Goal: Obtain resource: Obtain resource

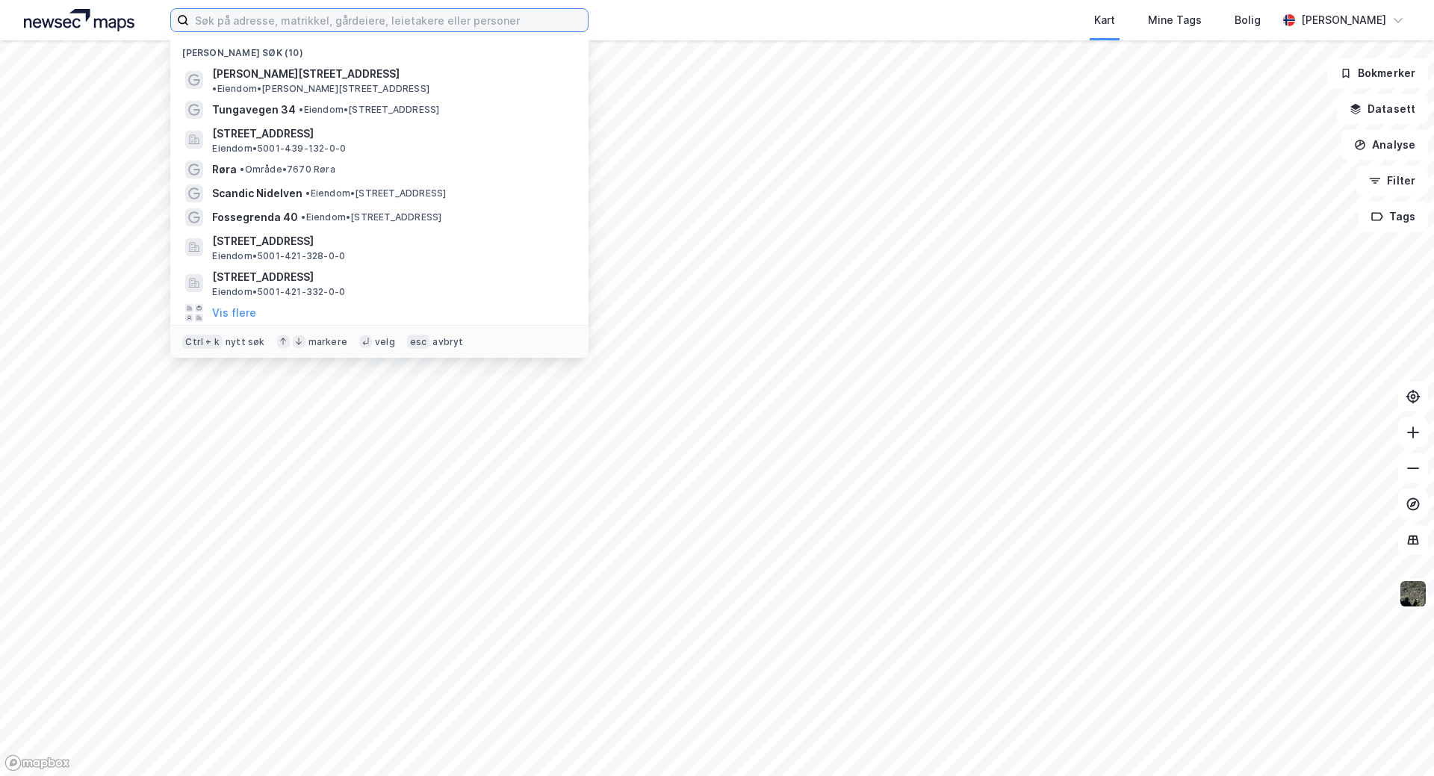
click at [256, 19] on input at bounding box center [388, 20] width 399 height 22
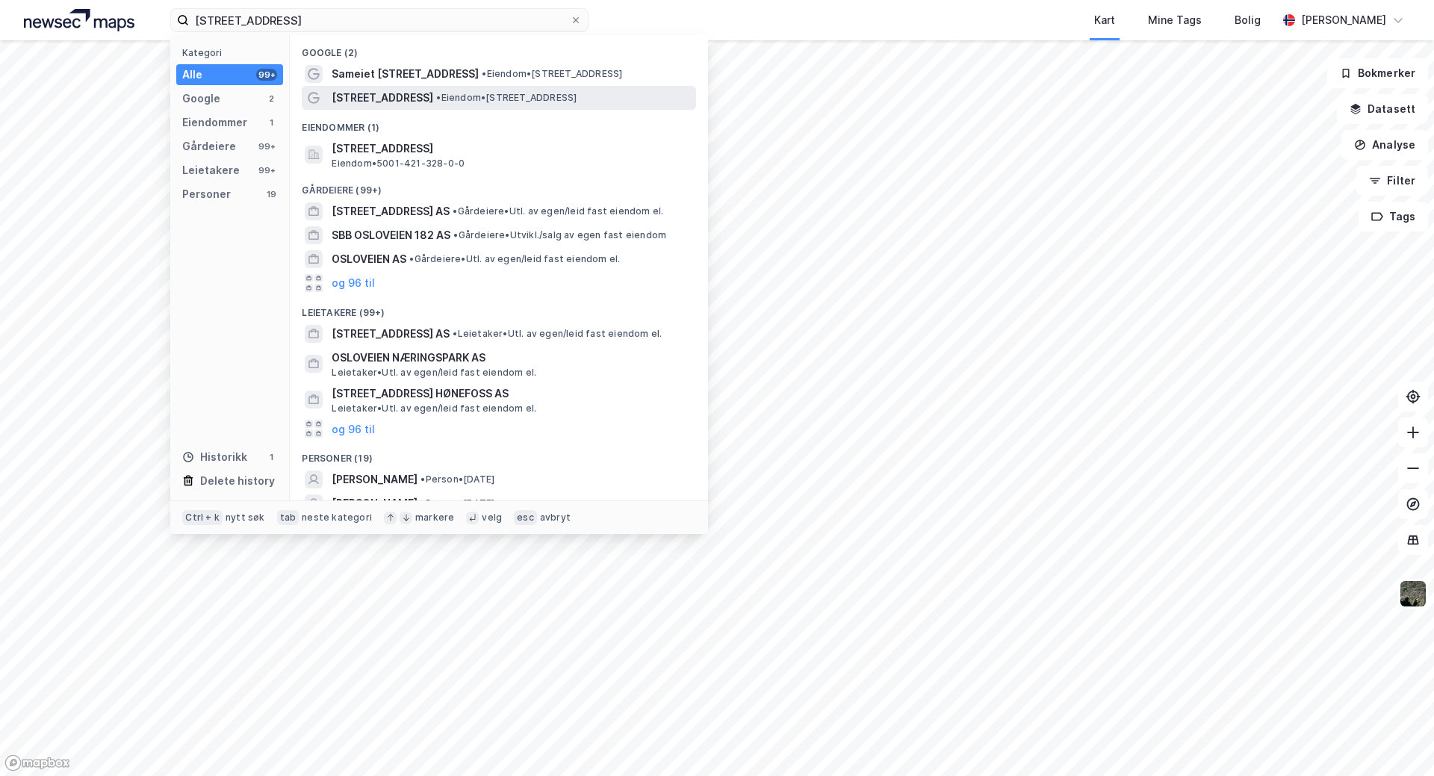
click at [364, 95] on span "[STREET_ADDRESS]" at bounding box center [383, 98] width 102 height 18
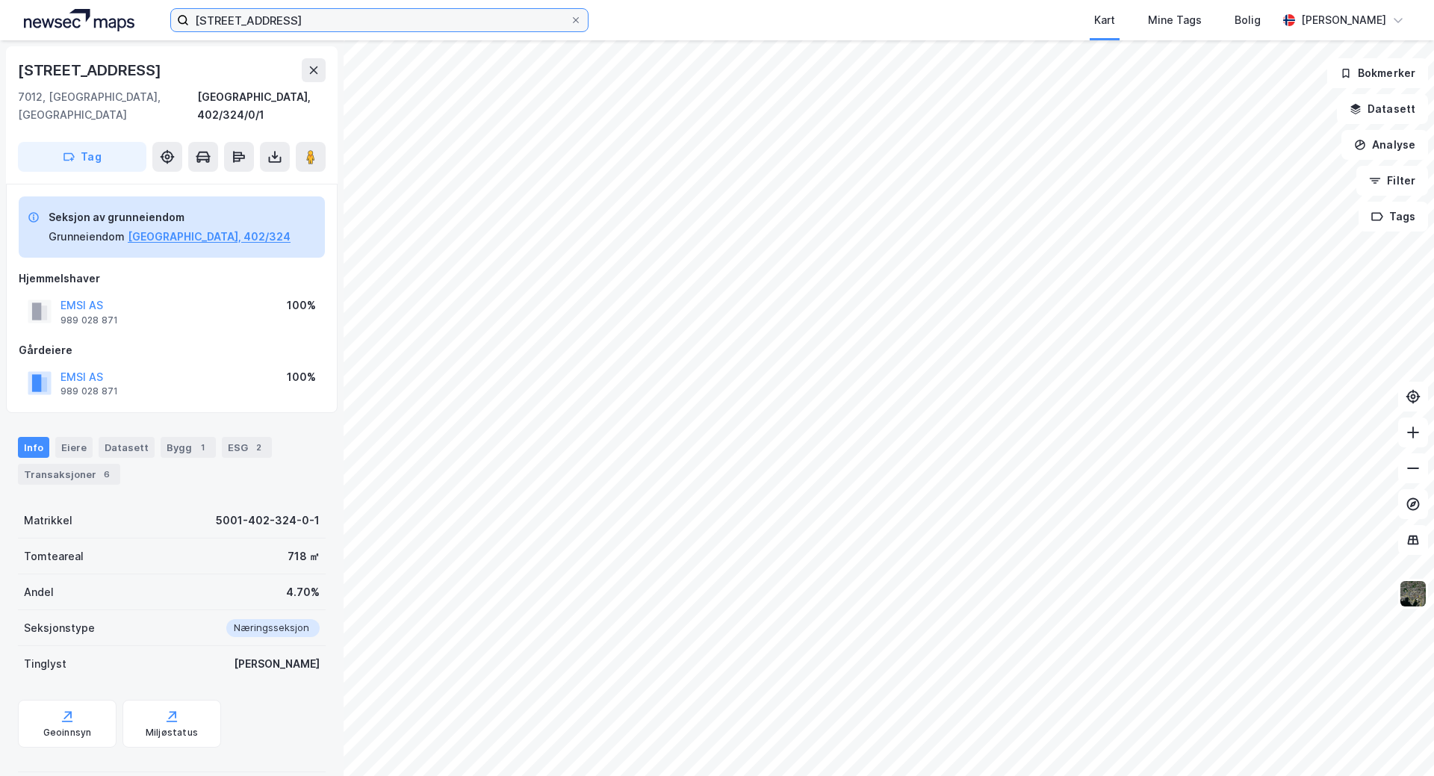
drag, startPoint x: 284, startPoint y: 20, endPoint x: 272, endPoint y: 17, distance: 12.3
click at [281, 20] on input "osloveien 18b" at bounding box center [379, 20] width 381 height 22
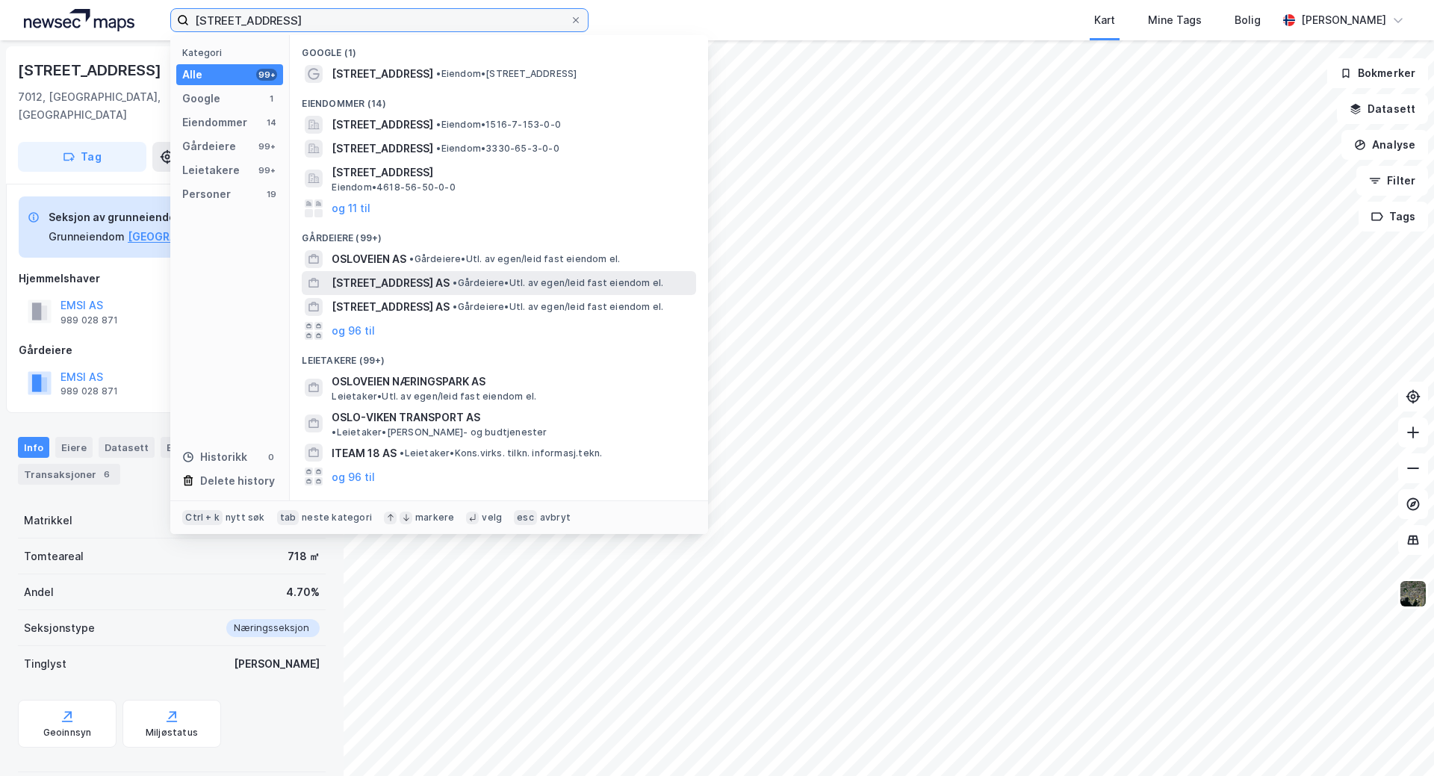
type input "oslovegen 18"
click at [366, 280] on span "[STREET_ADDRESS] AS" at bounding box center [391, 283] width 118 height 18
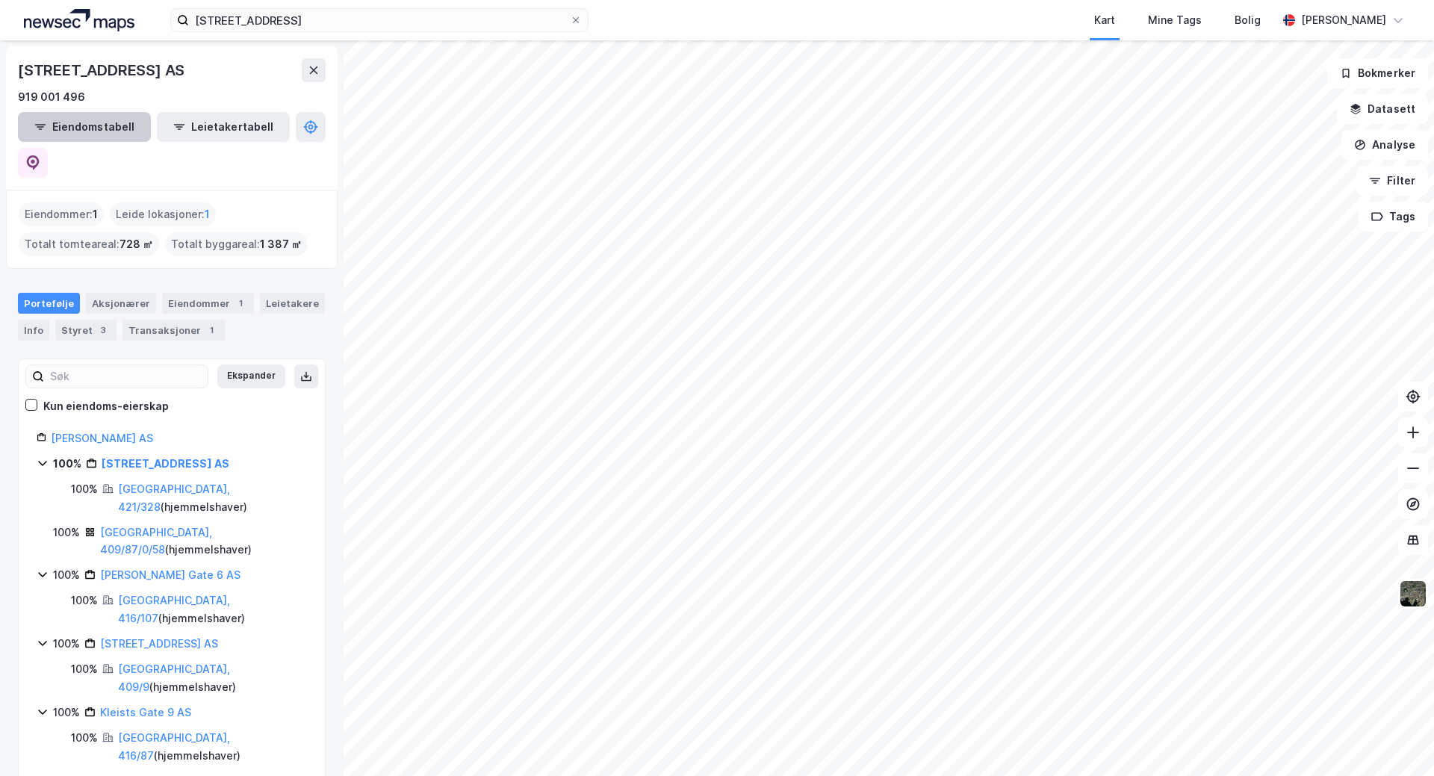
click at [65, 122] on button "Eiendomstabell" at bounding box center [84, 127] width 133 height 30
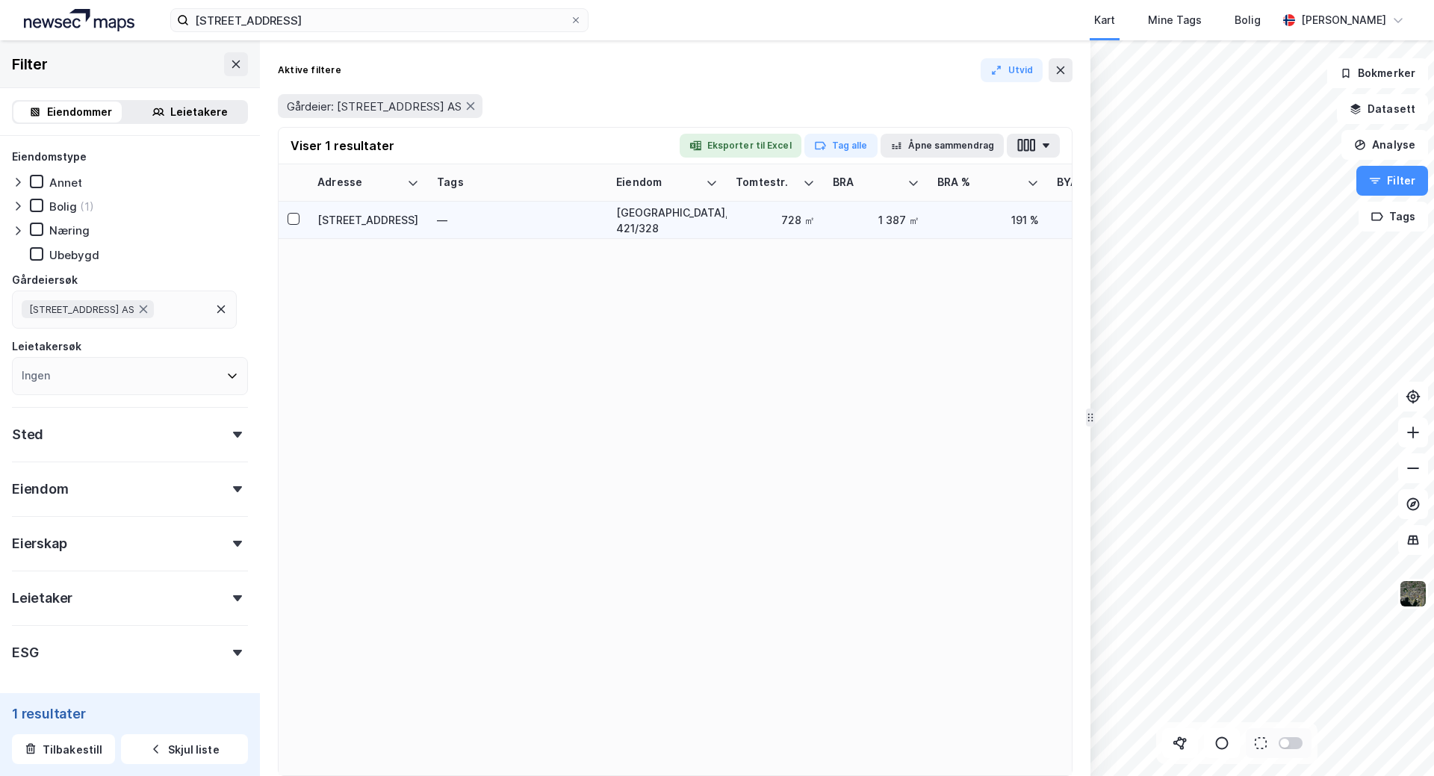
click at [381, 220] on div "Osloveien 18B" at bounding box center [368, 220] width 102 height 16
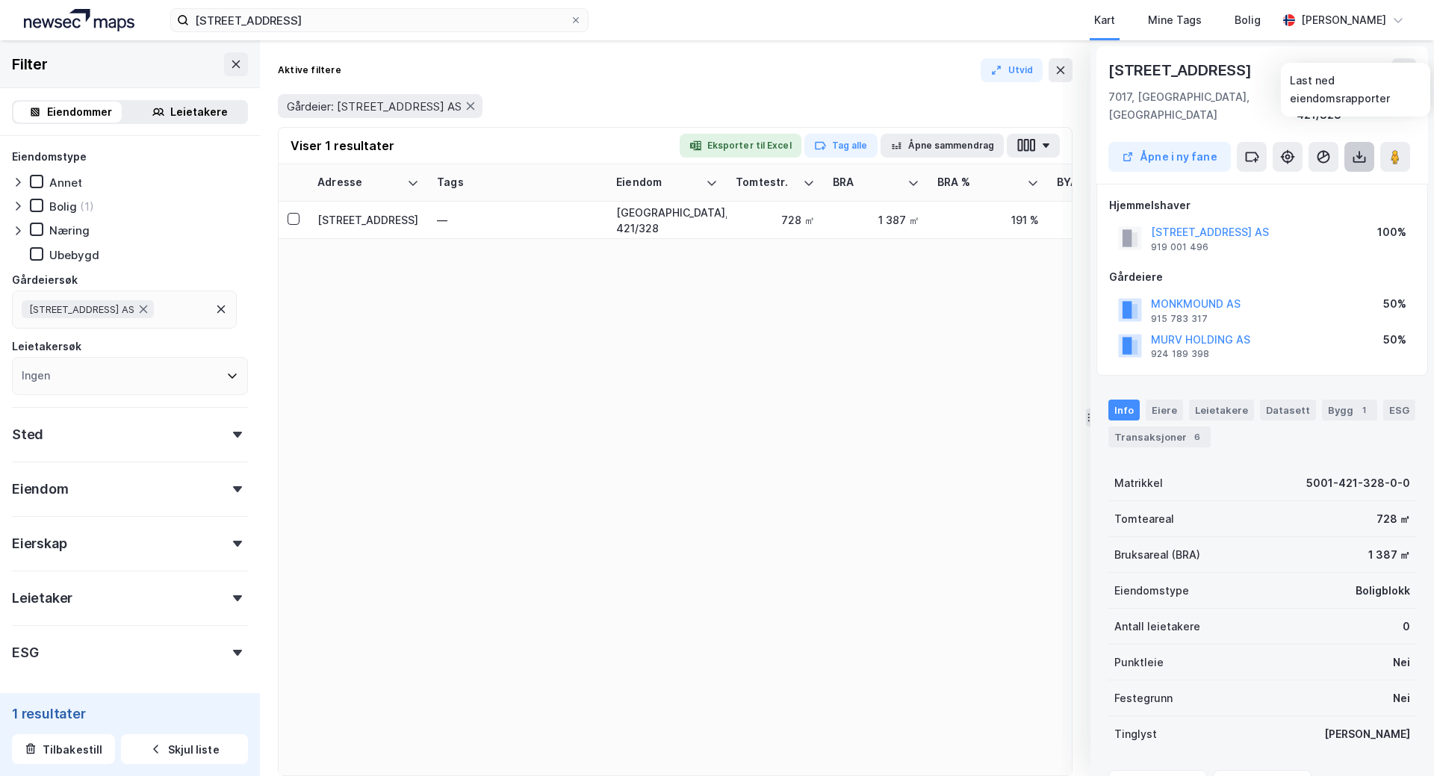
click at [1362, 149] on icon at bounding box center [1359, 156] width 15 height 15
click at [1294, 181] on div "Last ned grunnbok" at bounding box center [1285, 187] width 87 height 12
click at [1412, 63] on button at bounding box center [1404, 70] width 24 height 24
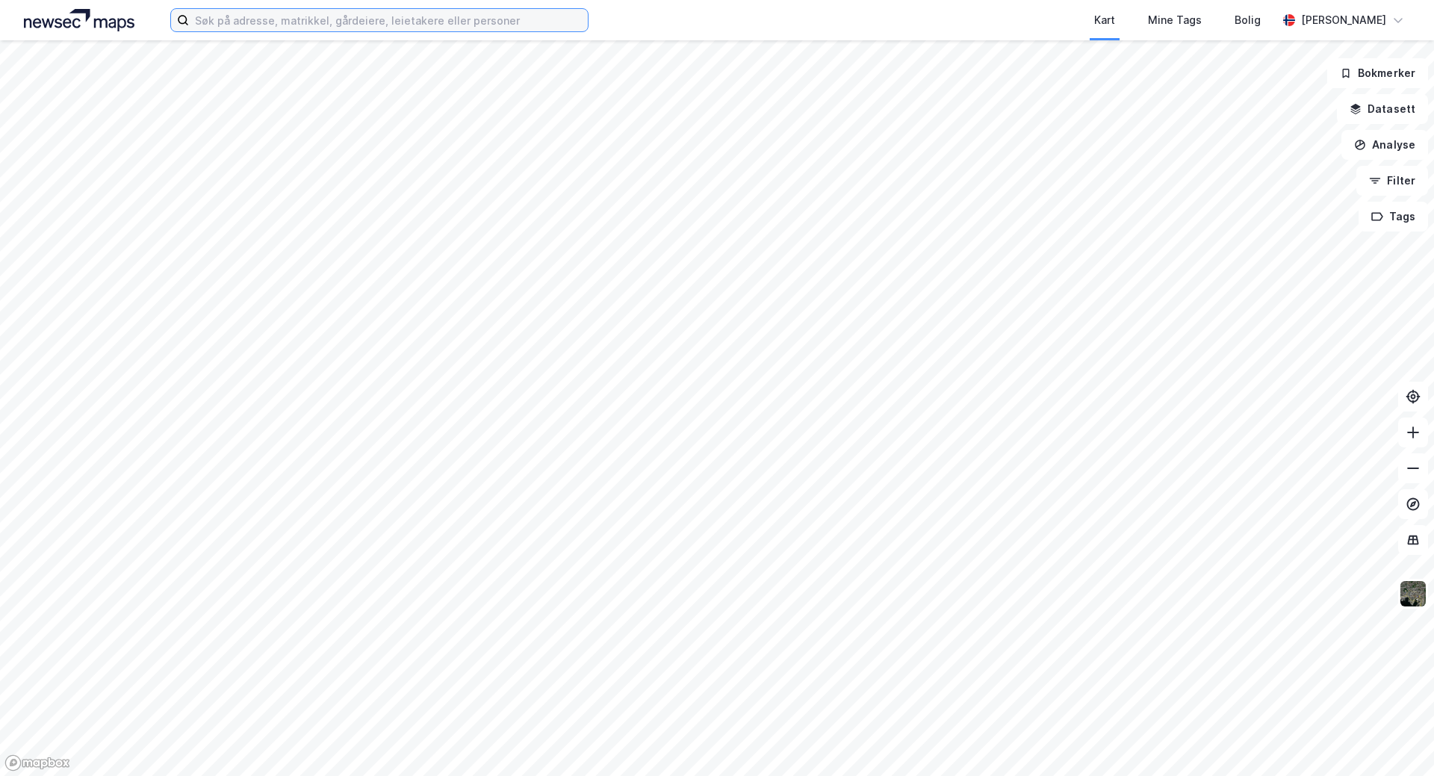
click at [246, 23] on input at bounding box center [388, 20] width 399 height 22
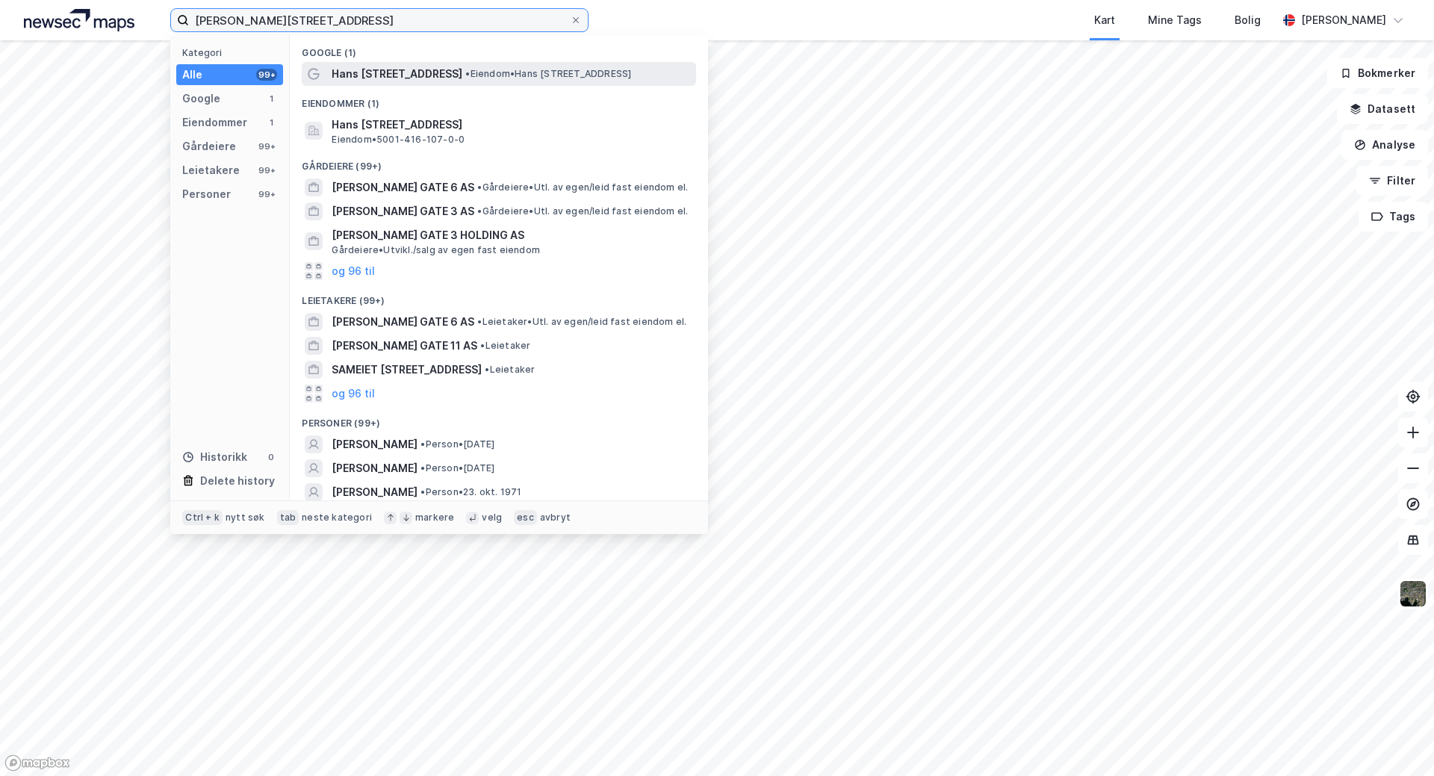
type input "[PERSON_NAME][STREET_ADDRESS]"
click at [370, 79] on span "Hans [STREET_ADDRESS]" at bounding box center [397, 74] width 131 height 18
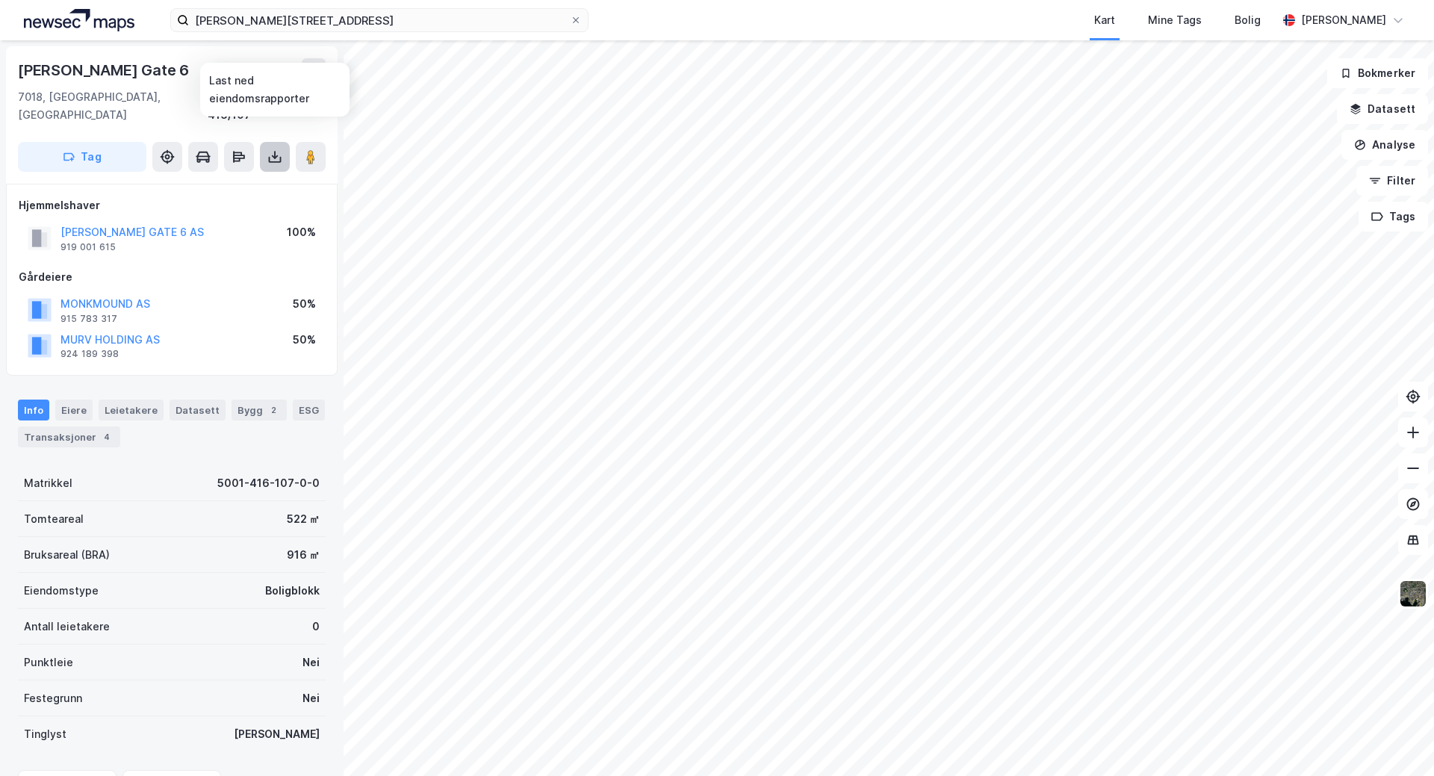
click at [274, 149] on icon at bounding box center [274, 156] width 15 height 15
click at [191, 181] on div "Last ned grunnbok" at bounding box center [201, 187] width 87 height 12
click at [125, 400] on div "Leietakere" at bounding box center [131, 410] width 65 height 21
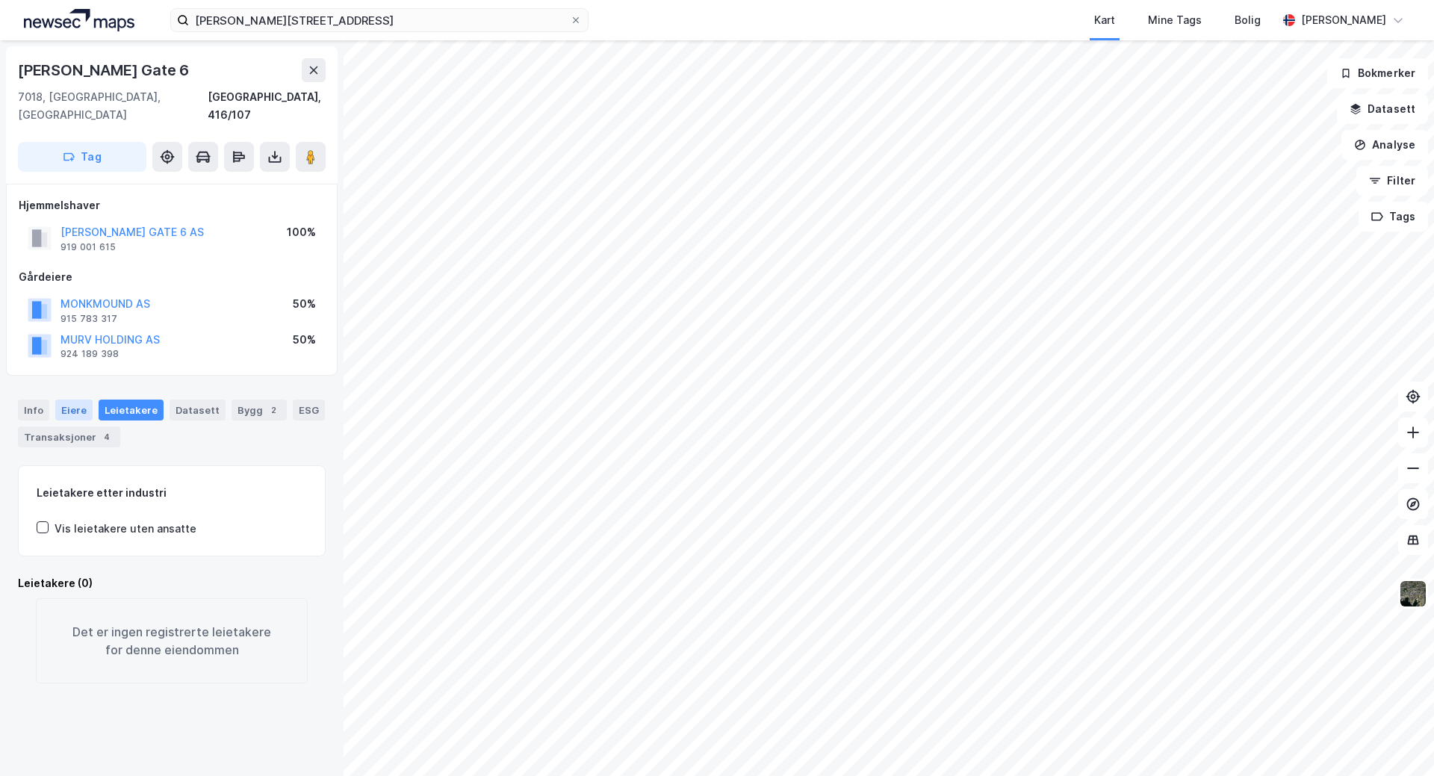
click at [67, 400] on div "Eiere" at bounding box center [73, 410] width 37 height 21
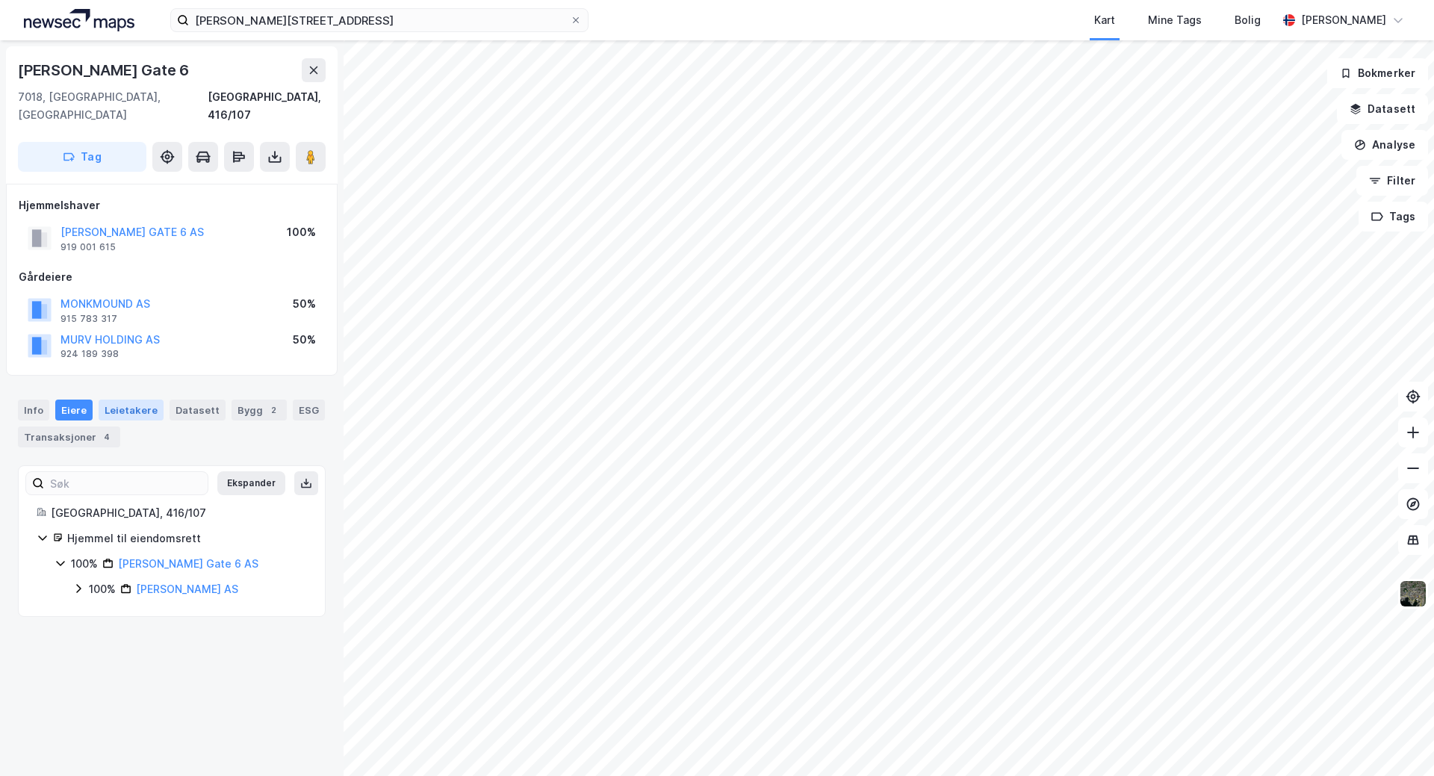
click at [122, 400] on div "Leietakere" at bounding box center [131, 410] width 65 height 21
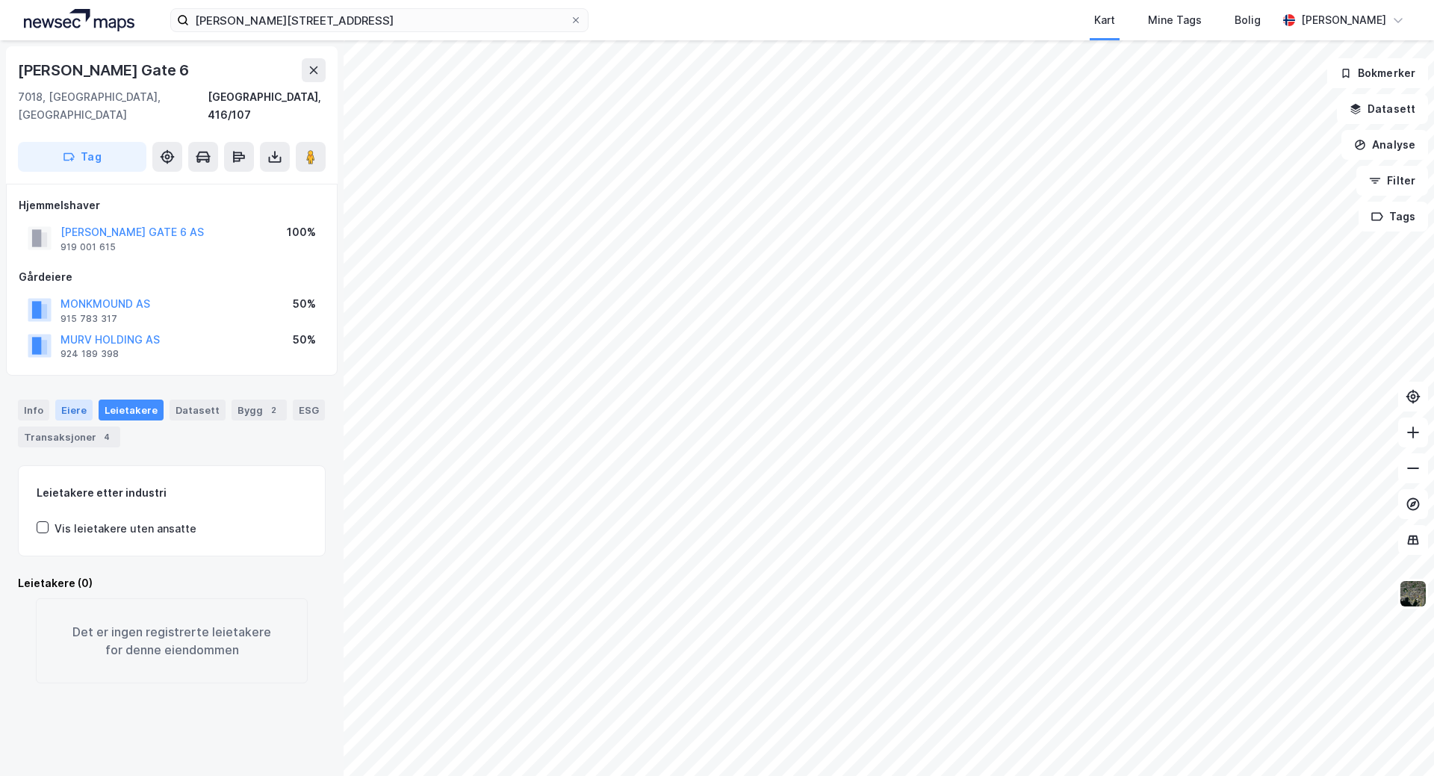
click at [71, 400] on div "Eiere" at bounding box center [73, 410] width 37 height 21
